Goal: Task Accomplishment & Management: Complete application form

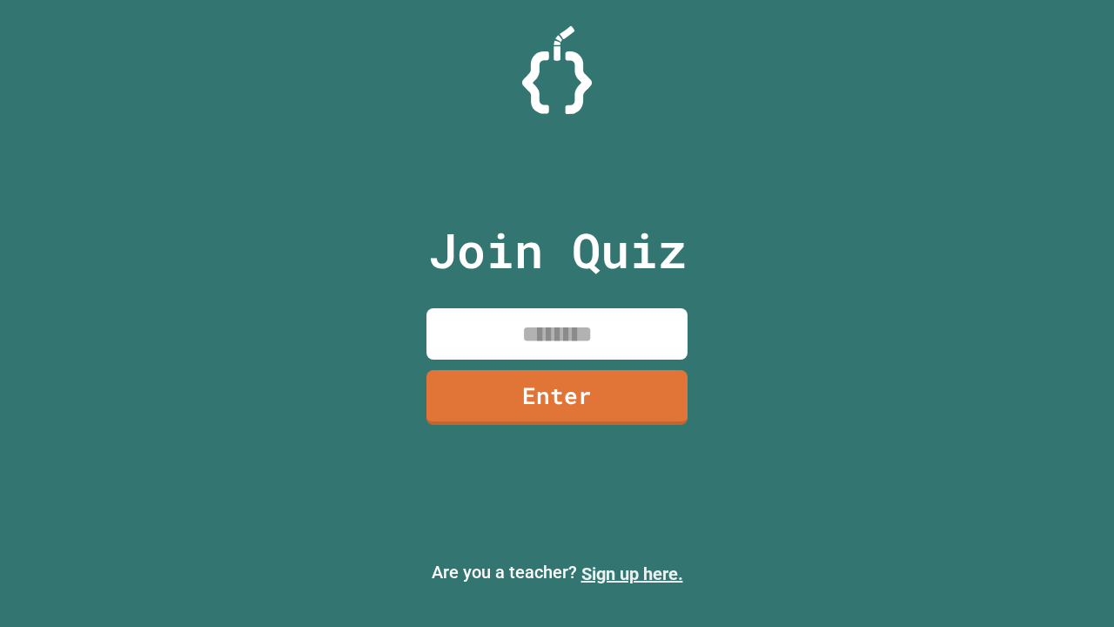
click at [632, 574] on link "Sign up here." at bounding box center [632, 573] width 102 height 21
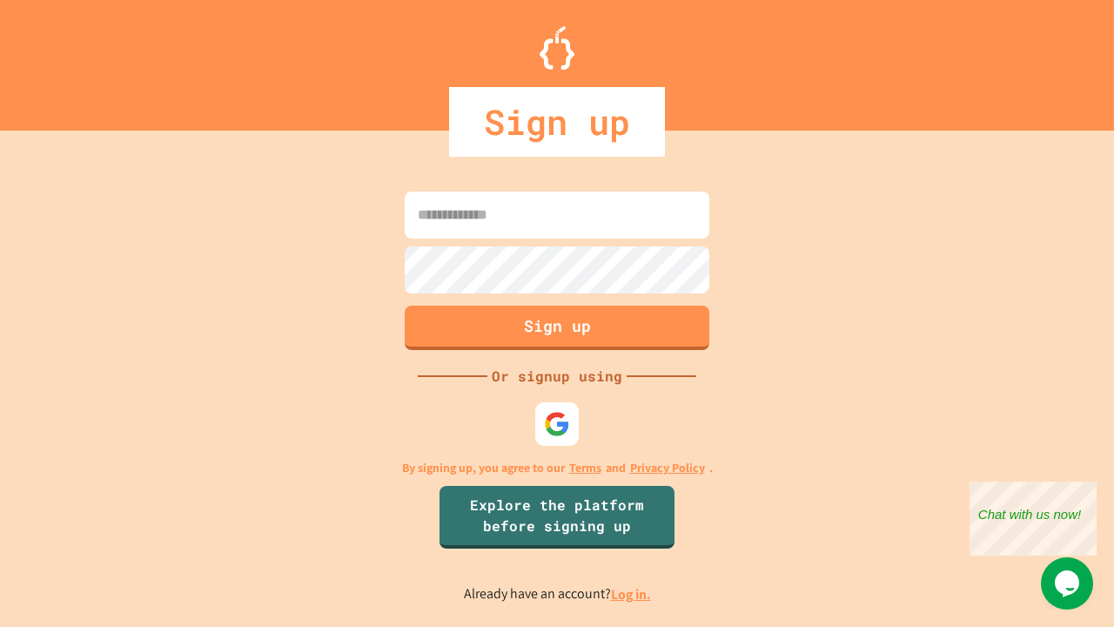
click at [632, 594] on link "Log in." at bounding box center [631, 594] width 40 height 18
